Goal: Task Accomplishment & Management: Complete application form

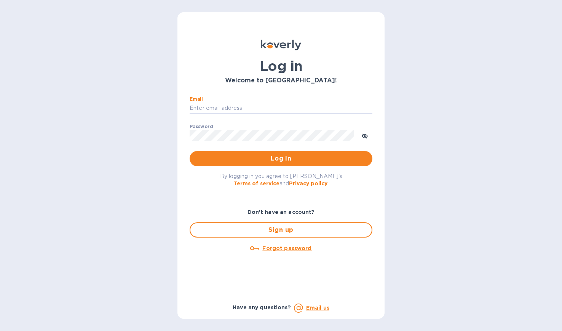
type input "[PERSON_NAME][EMAIL_ADDRESS][DOMAIN_NAME]"
click at [281, 158] on button "Log in" at bounding box center [281, 158] width 183 height 15
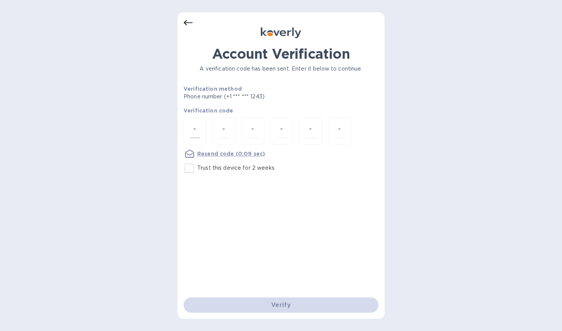
click at [194, 127] on input "number" at bounding box center [195, 131] width 10 height 14
click at [195, 130] on input "number" at bounding box center [195, 131] width 10 height 14
type input "9"
type input "3"
type input "5"
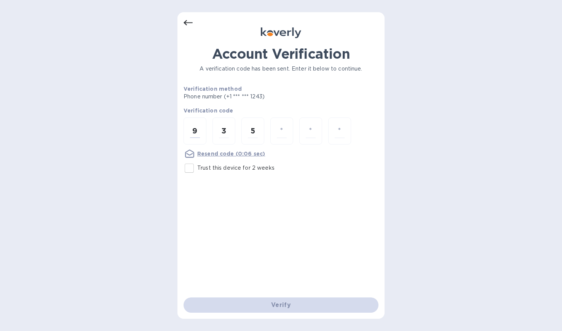
type input "3"
type input "4"
type input "1"
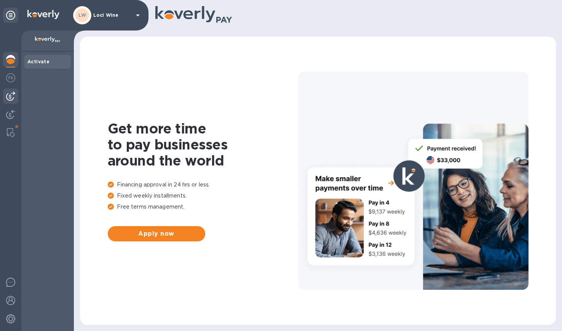
click at [12, 93] on img at bounding box center [10, 95] width 9 height 9
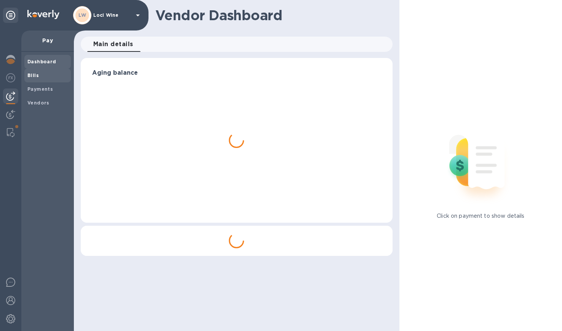
click at [36, 78] on div "Bills" at bounding box center [47, 76] width 46 height 14
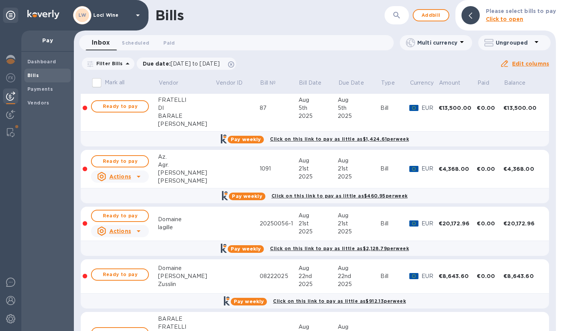
scroll to position [43, 0]
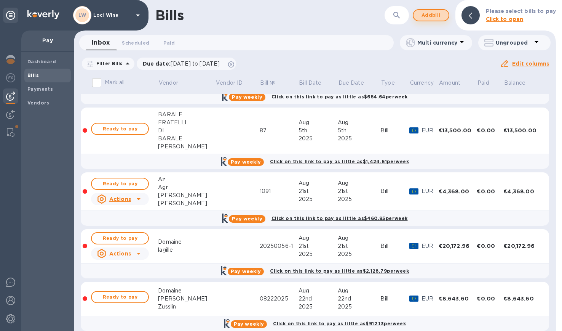
click at [435, 20] on button "Add bill" at bounding box center [431, 15] width 37 height 12
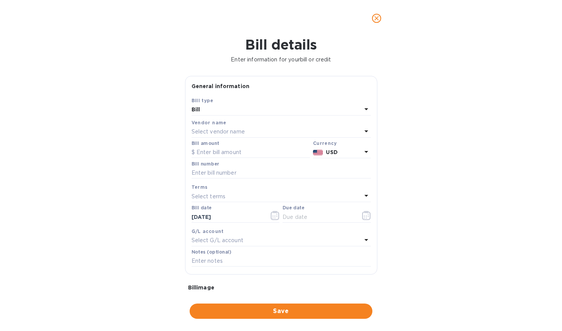
click at [238, 130] on p "Select vendor name" at bounding box center [218, 132] width 53 height 8
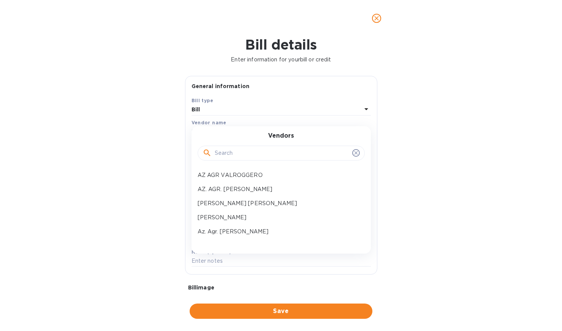
click at [231, 155] on input "text" at bounding box center [282, 152] width 134 height 11
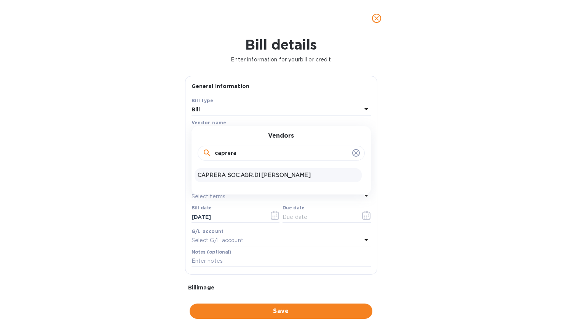
type input "caprera"
click at [235, 170] on div "CAPRERA SOC.AGR.DI [PERSON_NAME]" at bounding box center [278, 175] width 167 height 14
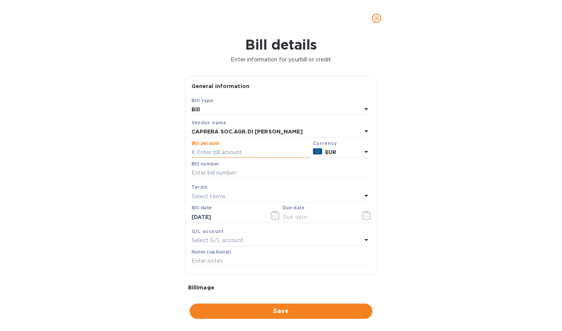
click at [226, 154] on input "text" at bounding box center [251, 152] width 118 height 11
type input "2,965.80"
click at [246, 172] on input "text" at bounding box center [281, 172] width 179 height 11
type input "1292025"
click at [309, 211] on input "text" at bounding box center [319, 216] width 72 height 11
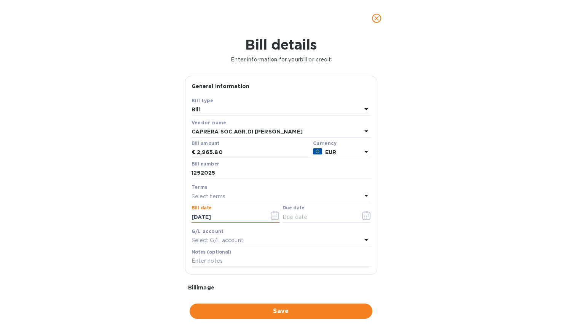
click at [222, 214] on input "[DATE]" at bounding box center [228, 216] width 72 height 11
click at [248, 189] on div "Terms" at bounding box center [281, 187] width 179 height 8
click at [238, 194] on div "Select terms" at bounding box center [277, 196] width 170 height 11
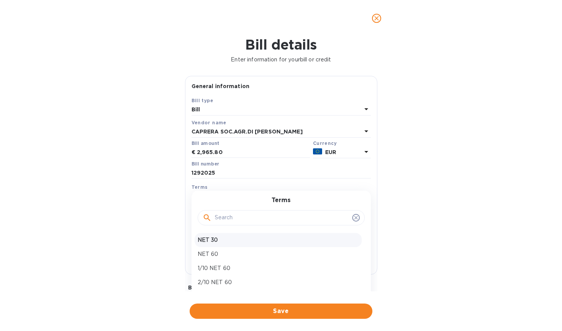
click at [221, 239] on p "NET 30" at bounding box center [278, 240] width 161 height 8
type input "[DATE]"
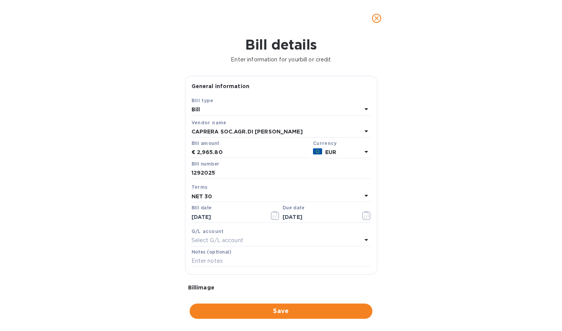
click at [181, 226] on div "Bill details Enter information for your bill or credit General information Save…" at bounding box center [281, 184] width 562 height 294
click at [246, 302] on div "Save" at bounding box center [281, 311] width 186 height 18
click at [245, 306] on span "Save" at bounding box center [281, 310] width 171 height 9
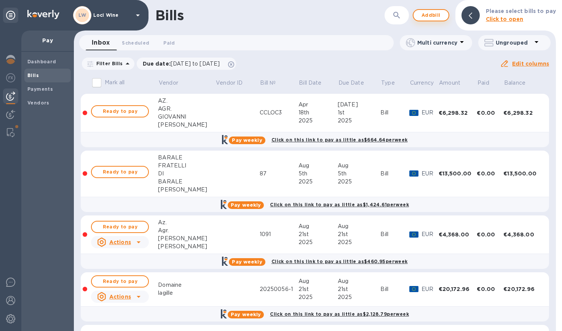
click at [437, 19] on span "Add bill" at bounding box center [431, 15] width 23 height 9
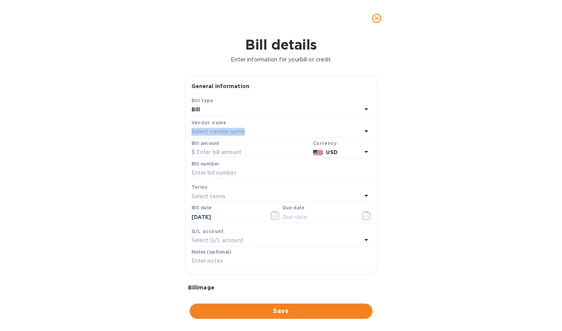
click at [243, 128] on p "Select vendor name" at bounding box center [218, 132] width 53 height 8
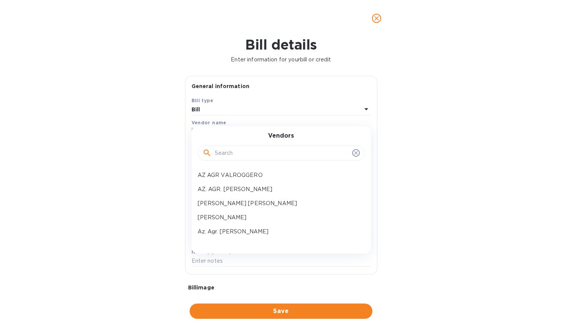
click at [230, 153] on input "text" at bounding box center [282, 152] width 134 height 11
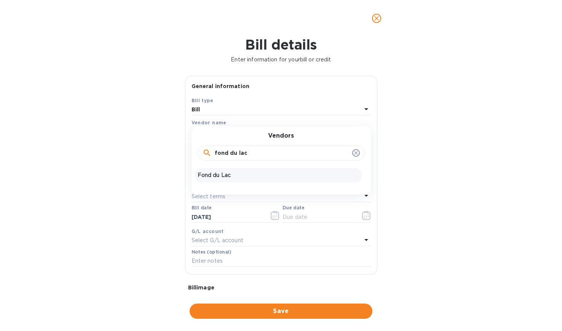
type input "fond du lac"
click at [206, 178] on p "Fond du Lac" at bounding box center [278, 175] width 161 height 8
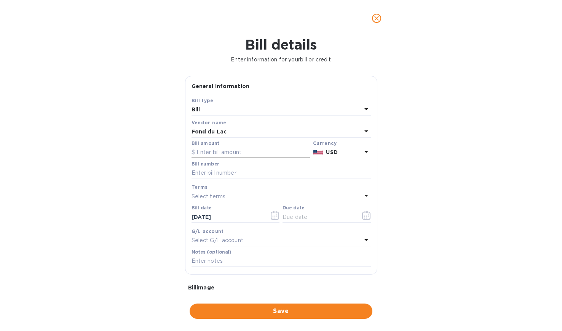
click at [209, 152] on input "text" at bounding box center [251, 152] width 118 height 11
type input "2,924.25"
type input "6"
type input "555770"
click at [280, 215] on button "button" at bounding box center [275, 215] width 18 height 18
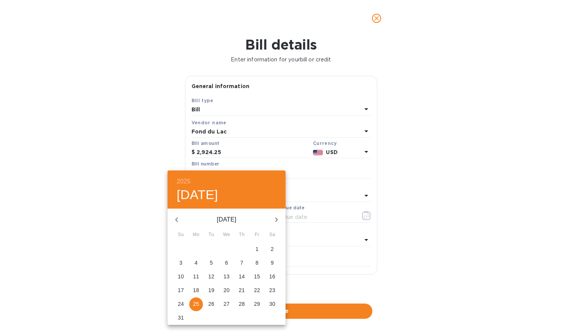
click at [297, 214] on div at bounding box center [281, 165] width 562 height 331
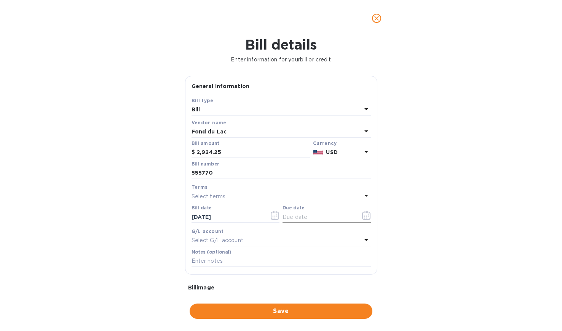
click at [319, 216] on input "text" at bounding box center [319, 216] width 72 height 11
click at [362, 214] on icon "button" at bounding box center [366, 215] width 9 height 9
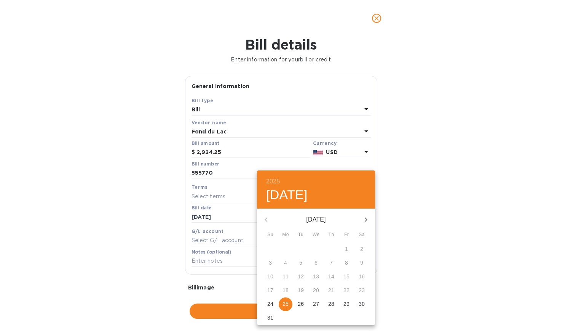
click at [283, 306] on p "25" at bounding box center [286, 304] width 6 height 8
type input "[DATE]"
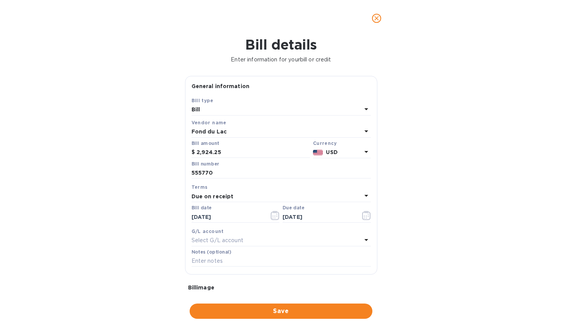
click at [124, 215] on div "Bill details Enter information for your bill or credit General information Save…" at bounding box center [281, 184] width 562 height 294
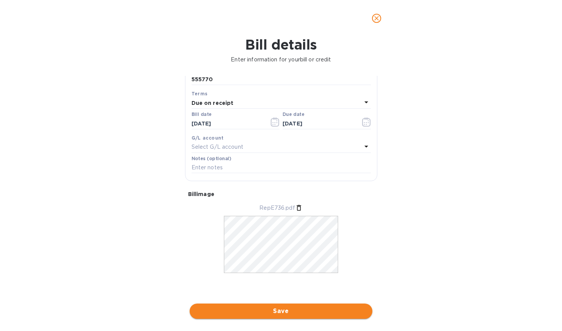
scroll to position [98, 0]
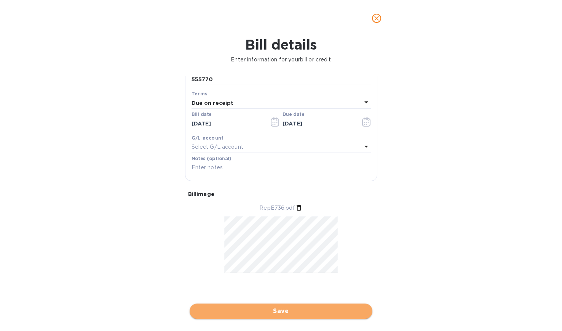
click at [283, 306] on span "Save" at bounding box center [281, 310] width 171 height 9
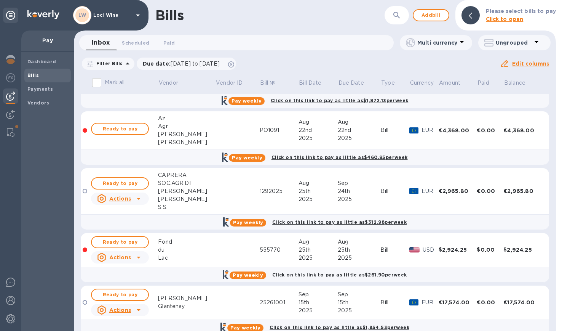
scroll to position [345, 0]
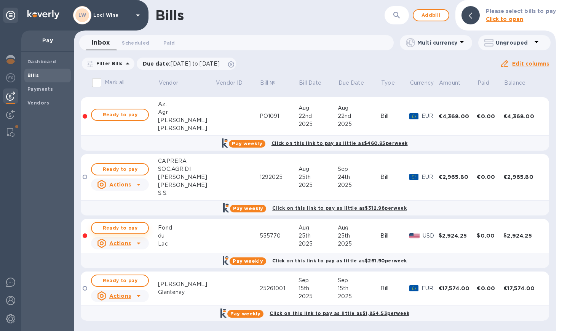
click at [131, 224] on span "Ready to pay" at bounding box center [120, 227] width 44 height 9
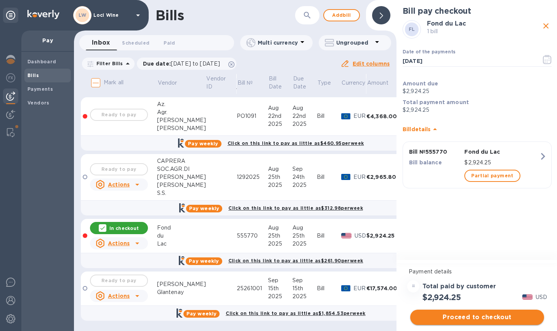
click at [468, 313] on span "Proceed to checkout" at bounding box center [477, 316] width 122 height 9
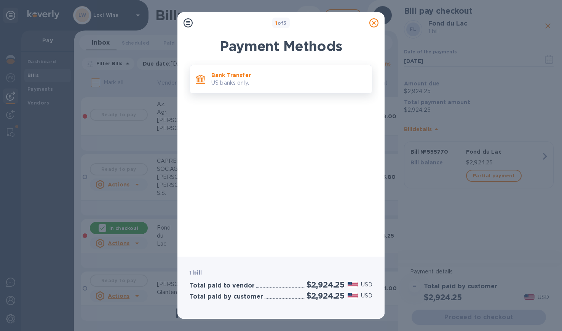
click at [234, 78] on p "Bank Transfer" at bounding box center [288, 75] width 155 height 8
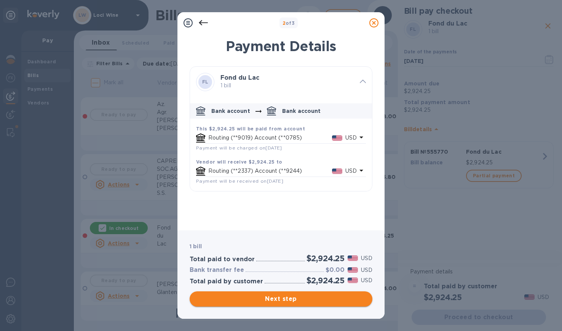
click at [307, 300] on span "Next step" at bounding box center [281, 298] width 171 height 9
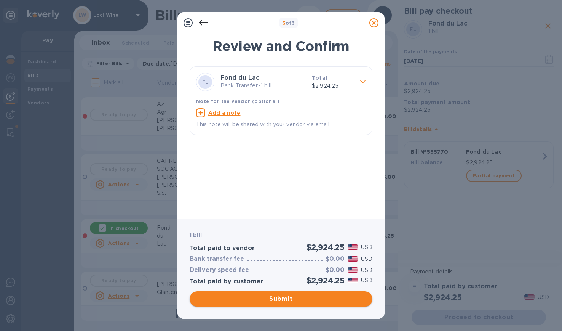
click at [307, 300] on span "Submit" at bounding box center [281, 298] width 171 height 9
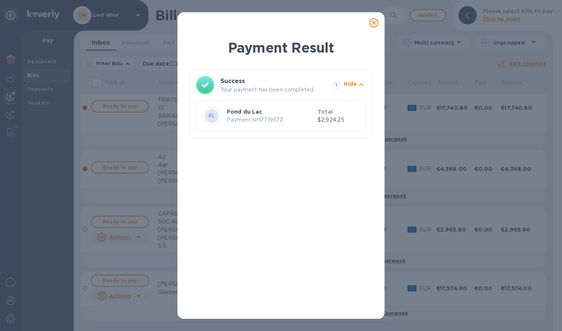
scroll to position [0, 0]
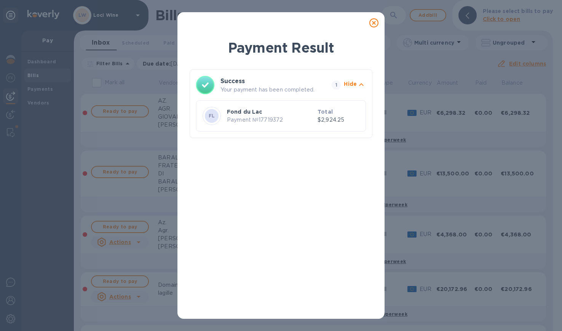
click at [374, 20] on icon at bounding box center [374, 22] width 9 height 9
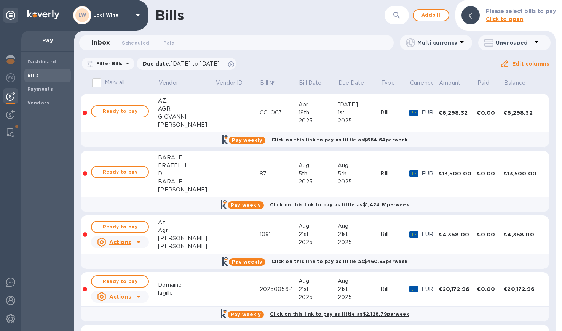
click at [286, 68] on div "Filter Bills Due date : [DATE] to [DATE] Amount Paid Balance" at bounding box center [290, 63] width 419 height 14
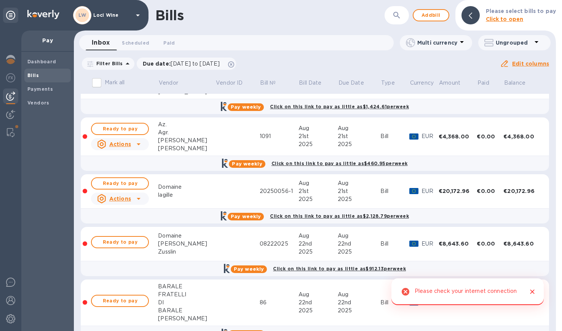
scroll to position [118, 0]
